Goal: Information Seeking & Learning: Learn about a topic

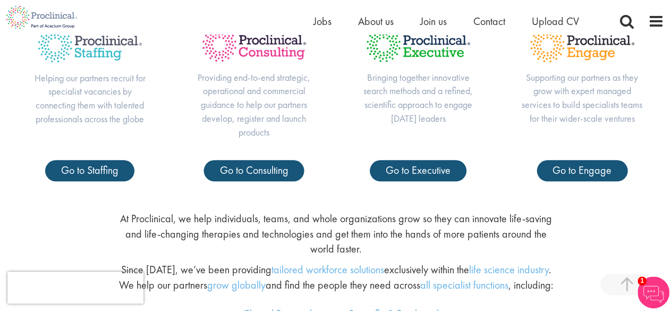
scroll to position [399, 0]
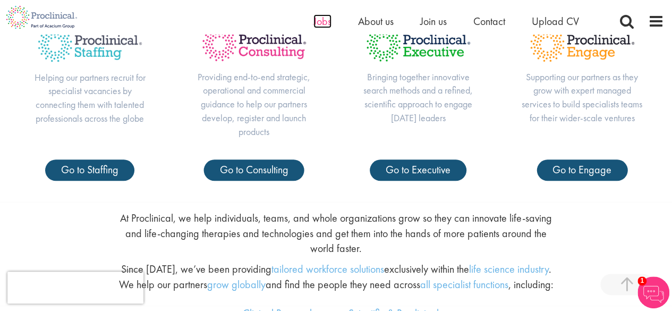
click at [319, 24] on span "Jobs" at bounding box center [322, 21] width 18 height 14
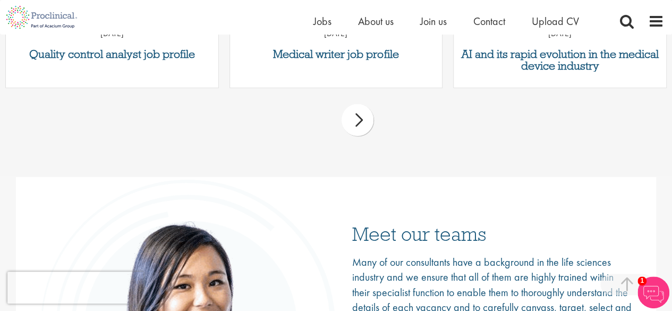
scroll to position [1393, 0]
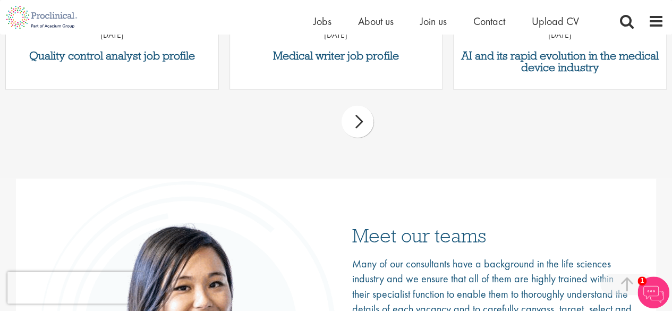
click at [354, 125] on div "next" at bounding box center [357, 122] width 32 height 32
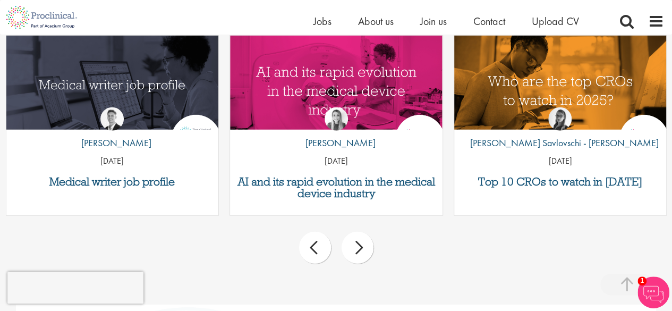
scroll to position [1272, 0]
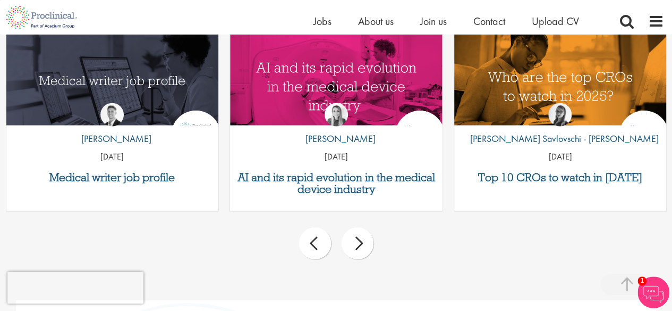
click at [366, 236] on div "next" at bounding box center [357, 243] width 32 height 32
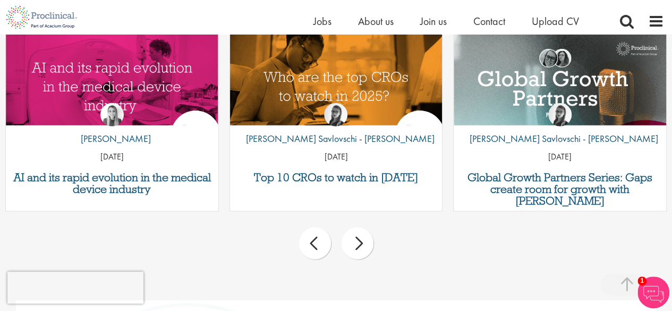
click at [366, 236] on div "next" at bounding box center [357, 243] width 32 height 32
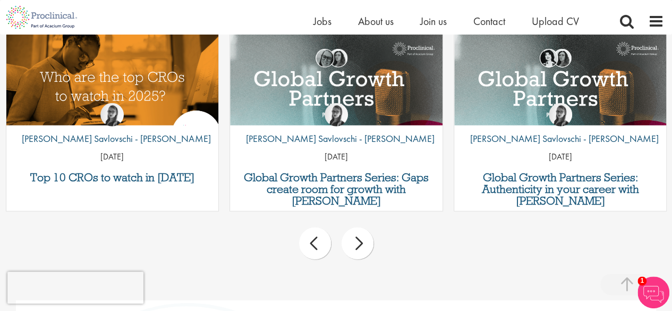
click at [366, 236] on div "next" at bounding box center [357, 243] width 32 height 32
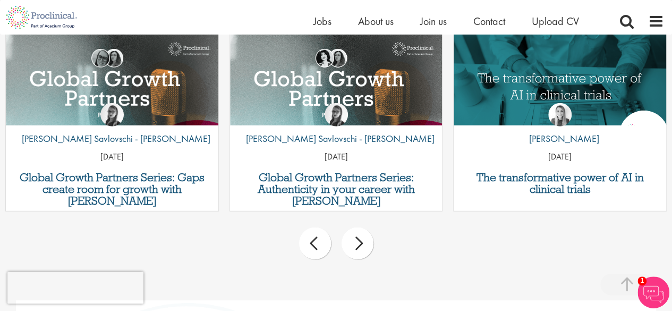
click at [366, 236] on div "next" at bounding box center [357, 243] width 32 height 32
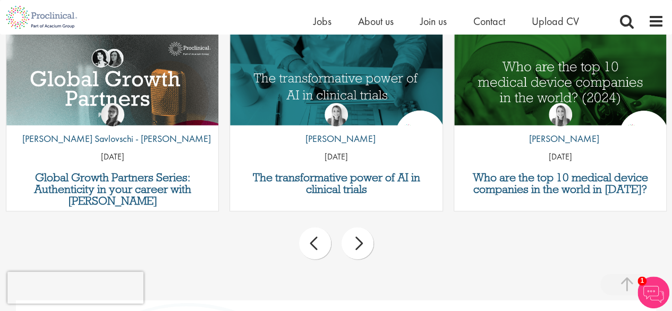
click at [366, 236] on div "next" at bounding box center [357, 243] width 32 height 32
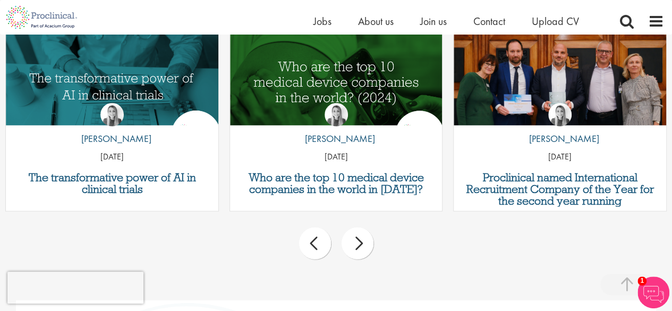
click at [366, 236] on div "next" at bounding box center [357, 243] width 32 height 32
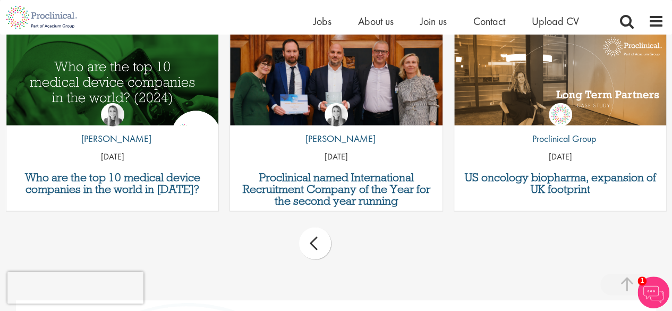
click at [366, 236] on div "prev next" at bounding box center [336, 245] width 672 height 46
click at [319, 234] on div "prev" at bounding box center [315, 243] width 32 height 32
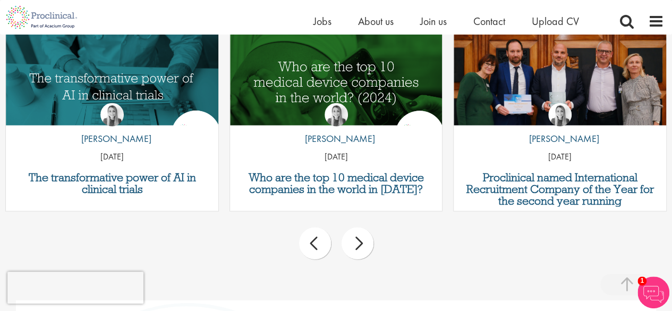
click at [319, 234] on div "prev" at bounding box center [315, 243] width 32 height 32
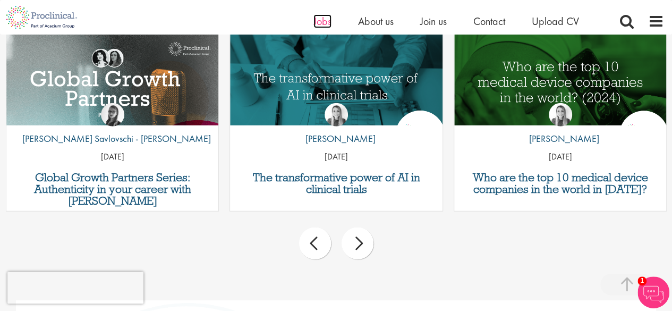
click at [316, 22] on span "Jobs" at bounding box center [322, 21] width 18 height 14
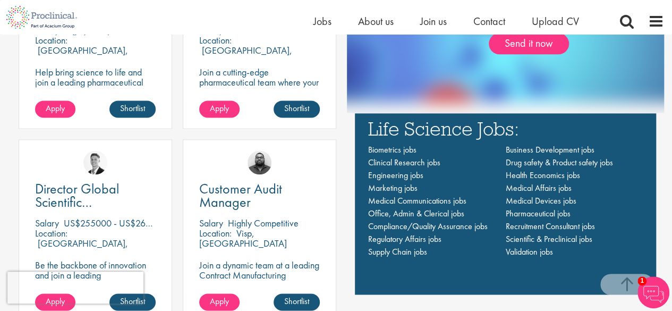
scroll to position [683, 0]
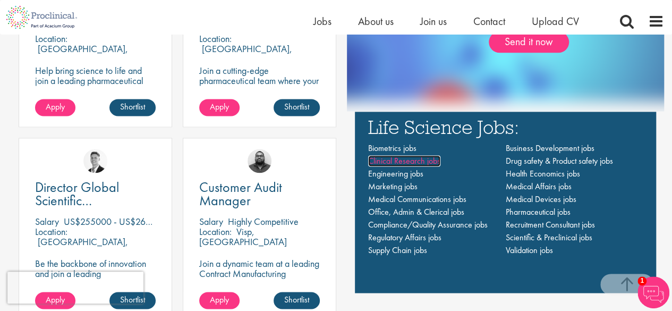
click at [412, 161] on span "Clinical Research jobs" at bounding box center [404, 160] width 72 height 11
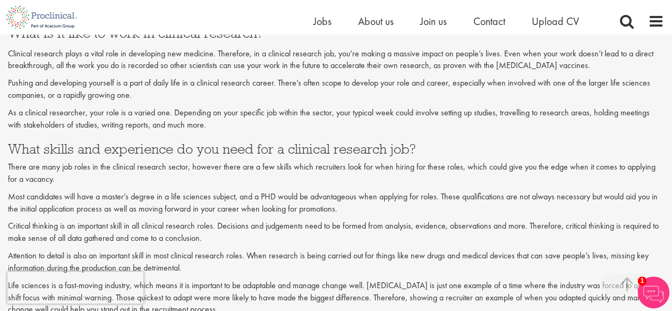
scroll to position [1315, 0]
